Goal: Transaction & Acquisition: Obtain resource

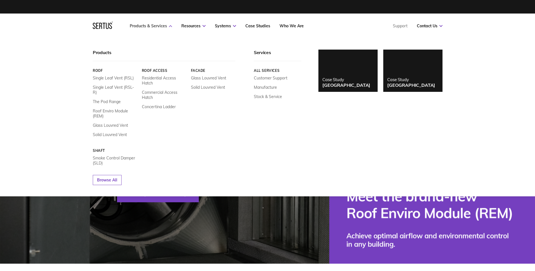
click at [154, 24] on link "Products & Services" at bounding box center [151, 25] width 42 height 5
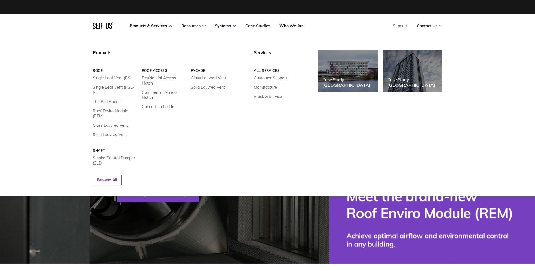
click at [110, 99] on link "The Pod Range" at bounding box center [107, 101] width 28 height 5
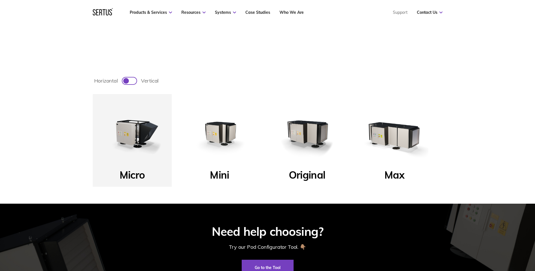
scroll to position [197, 0]
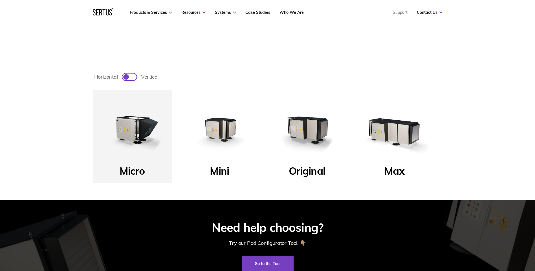
click at [129, 79] on div at bounding box center [129, 77] width 14 height 7
checkbox input "true"
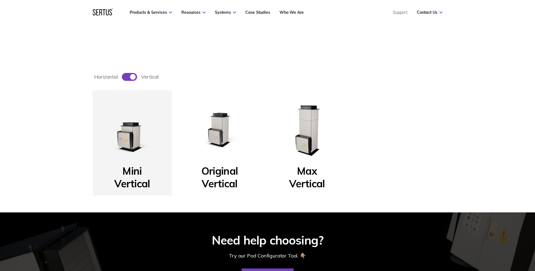
click at [133, 176] on p "Mini Vertical" at bounding box center [132, 174] width 36 height 19
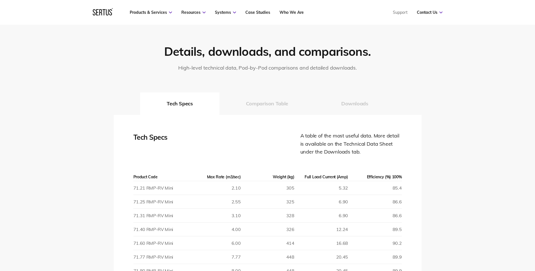
scroll to position [733, 0]
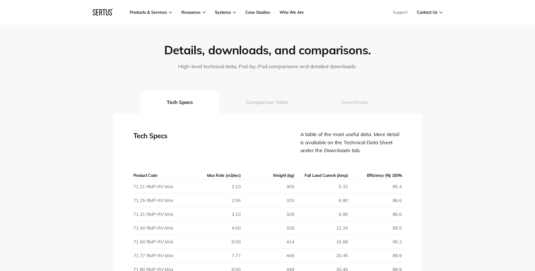
click at [353, 97] on button "Downloads" at bounding box center [355, 102] width 80 height 23
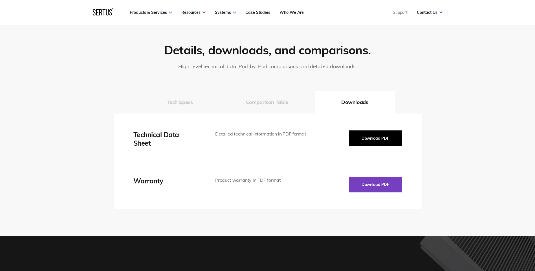
click at [366, 135] on button "Download PDF" at bounding box center [375, 139] width 53 height 16
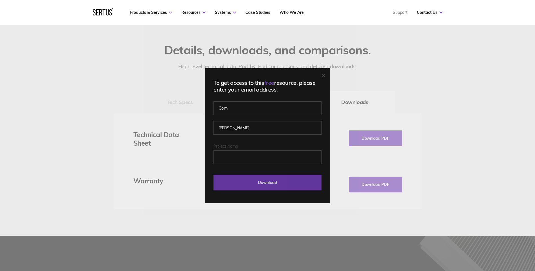
click at [301, 183] on input "Download" at bounding box center [268, 183] width 108 height 16
